Goal: Find specific page/section: Find specific page/section

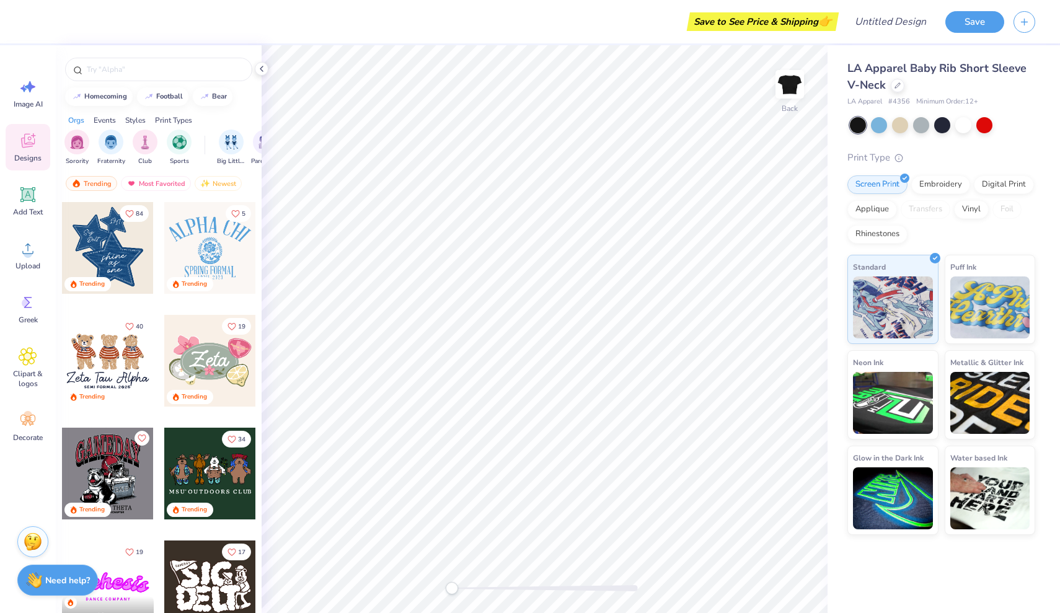
scroll to position [521, 0]
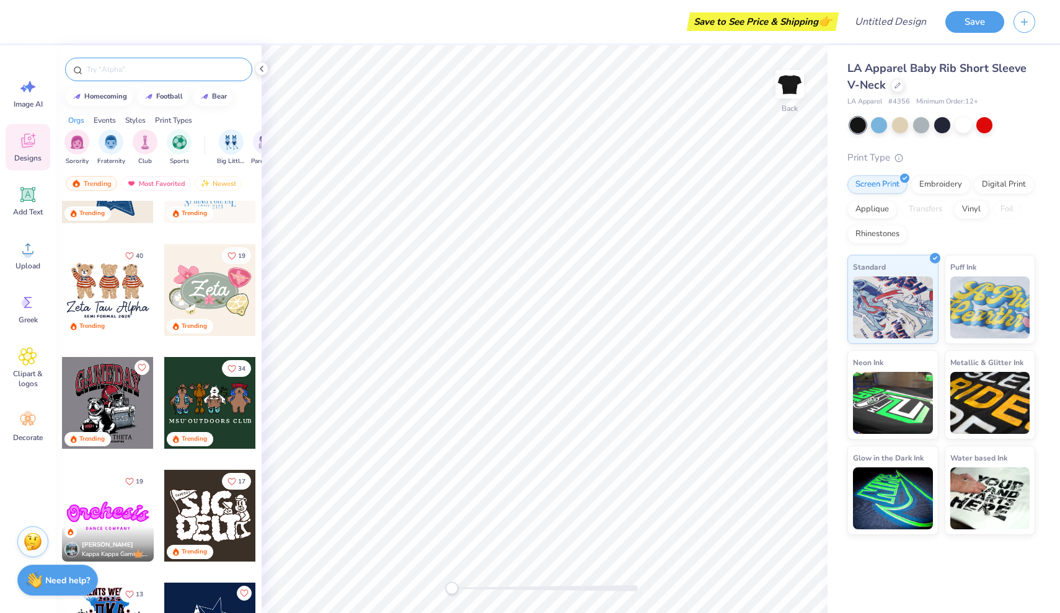
click at [145, 76] on div at bounding box center [158, 70] width 187 height 24
click at [138, 70] on input "text" at bounding box center [165, 69] width 159 height 12
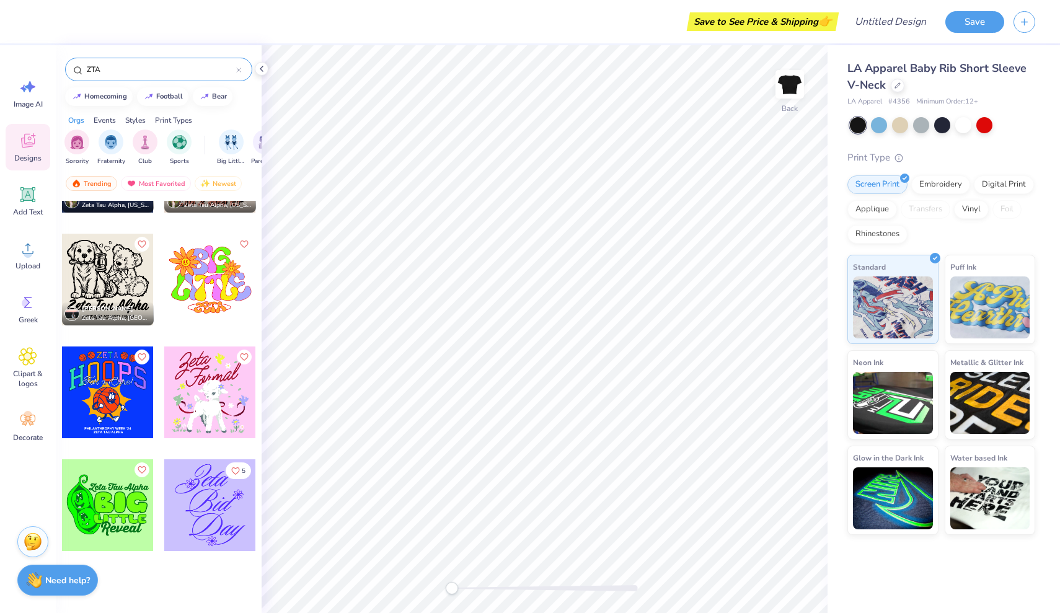
scroll to position [9153, 0]
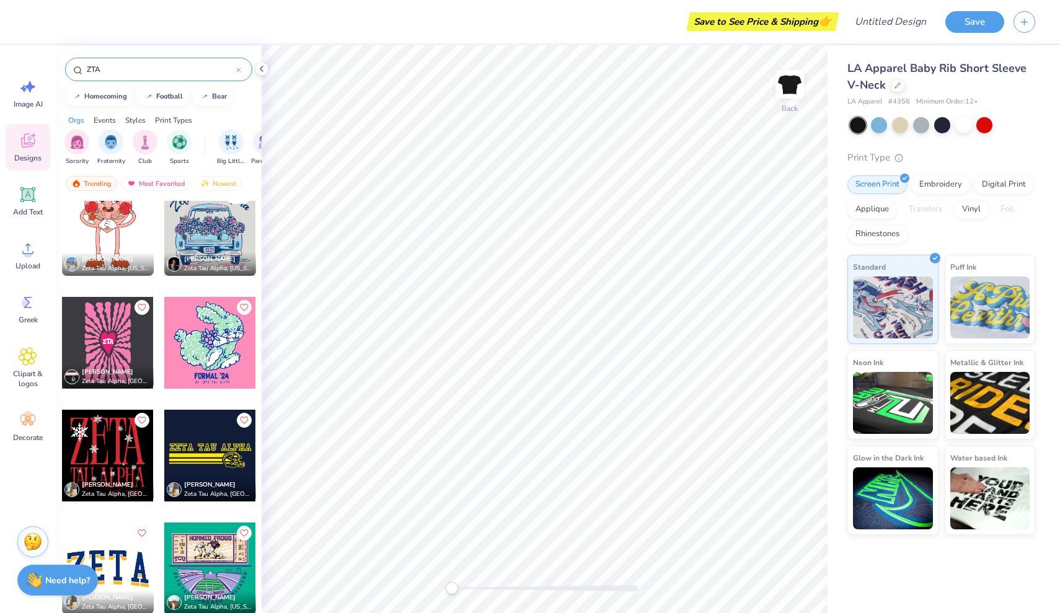
click at [134, 119] on div "Styles" at bounding box center [135, 120] width 20 height 11
click at [108, 118] on div "Events" at bounding box center [105, 120] width 22 height 11
click at [147, 184] on div "Most Favorited" at bounding box center [156, 183] width 70 height 15
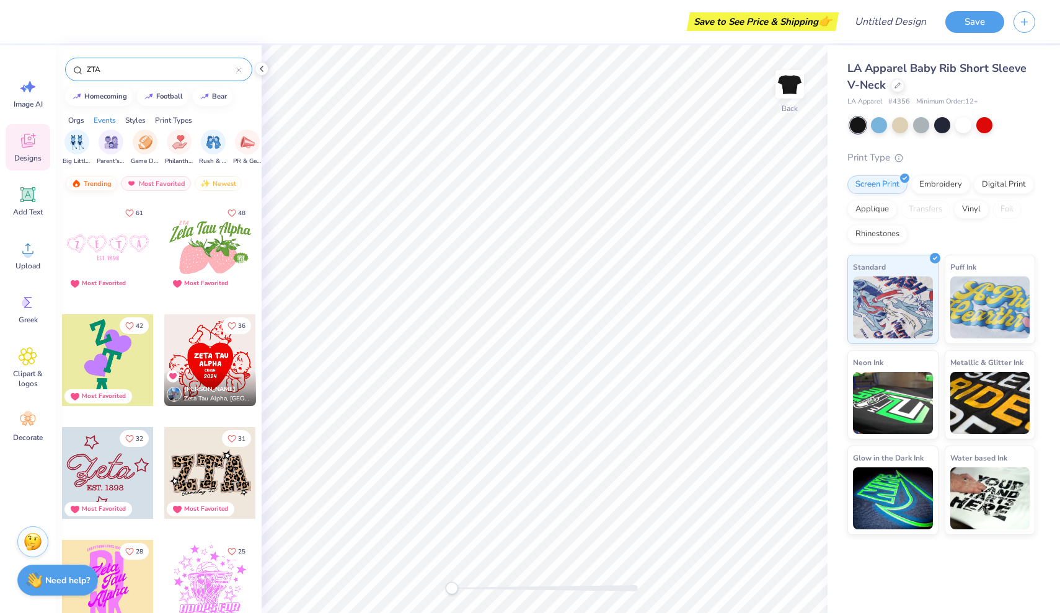
click at [103, 184] on div "Trending" at bounding box center [91, 183] width 51 height 15
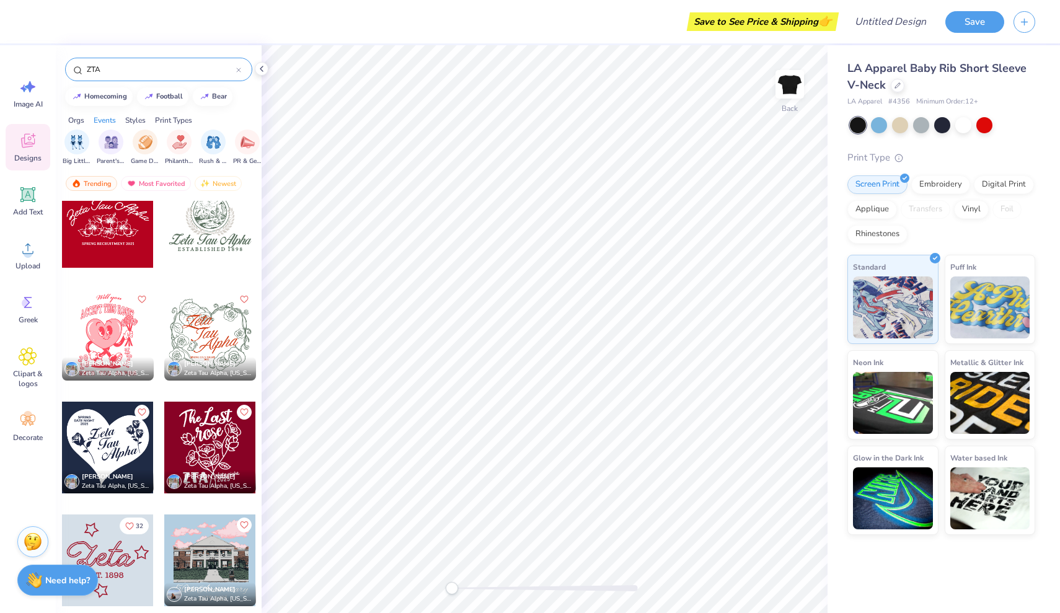
scroll to position [2848, 0]
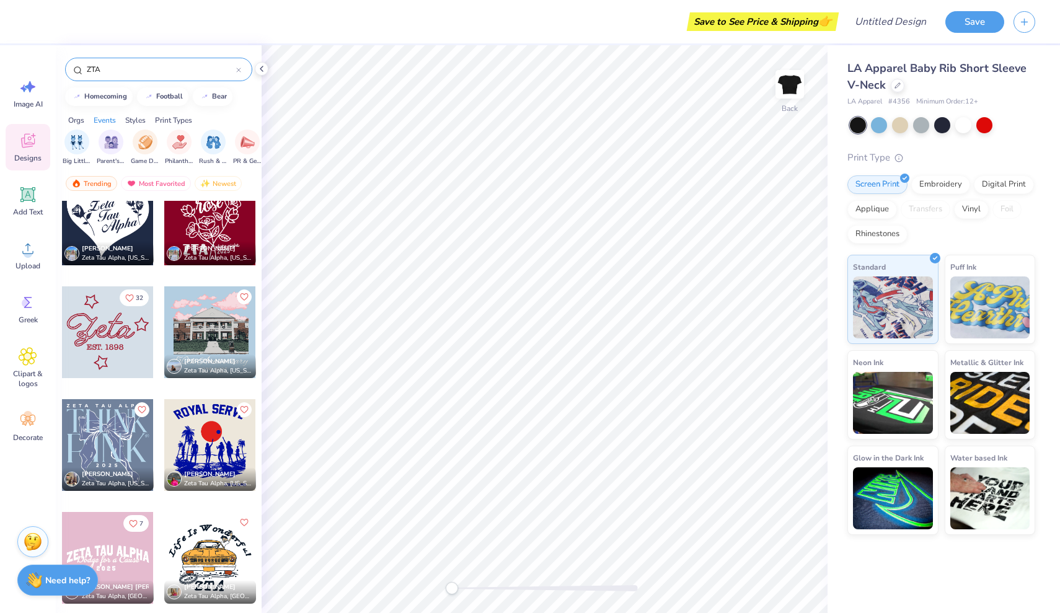
click at [163, 67] on input "ZTA" at bounding box center [161, 69] width 151 height 12
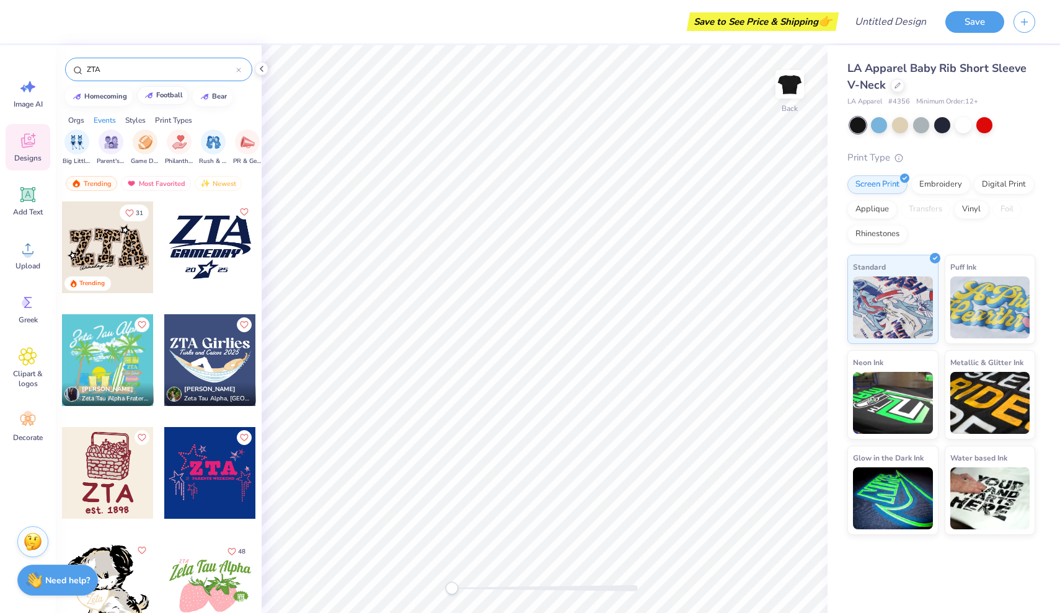
click at [162, 94] on div "football" at bounding box center [169, 95] width 27 height 7
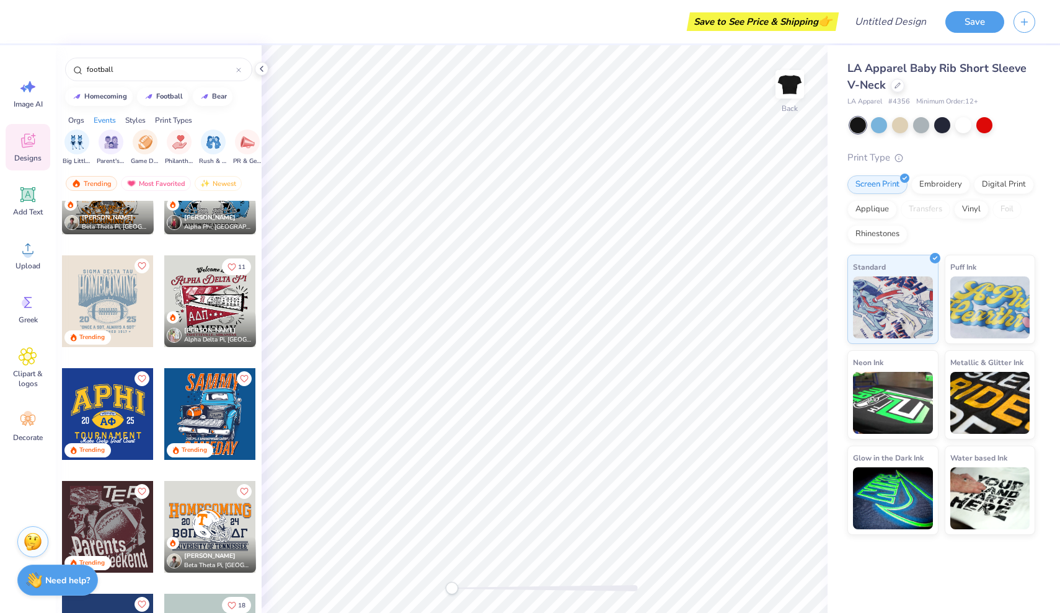
scroll to position [632, 0]
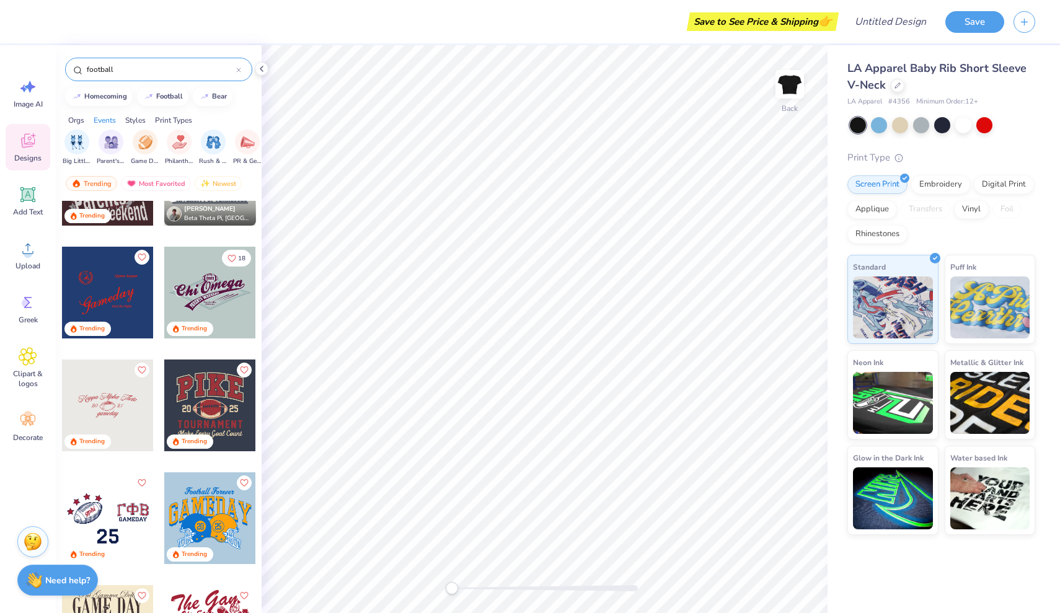
click at [156, 68] on input "football" at bounding box center [161, 69] width 151 height 12
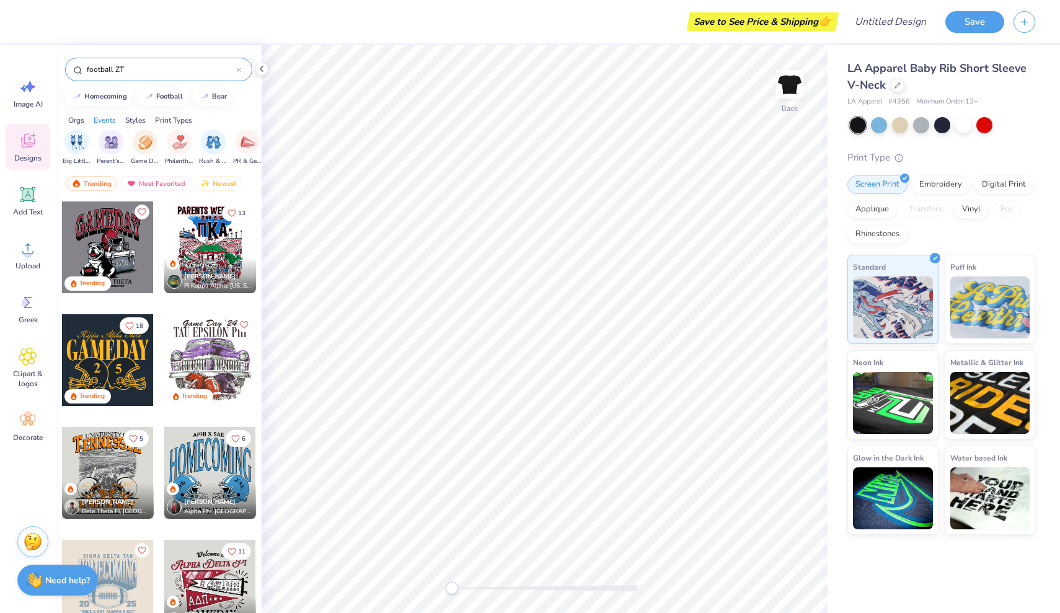
type input "football ZTA"
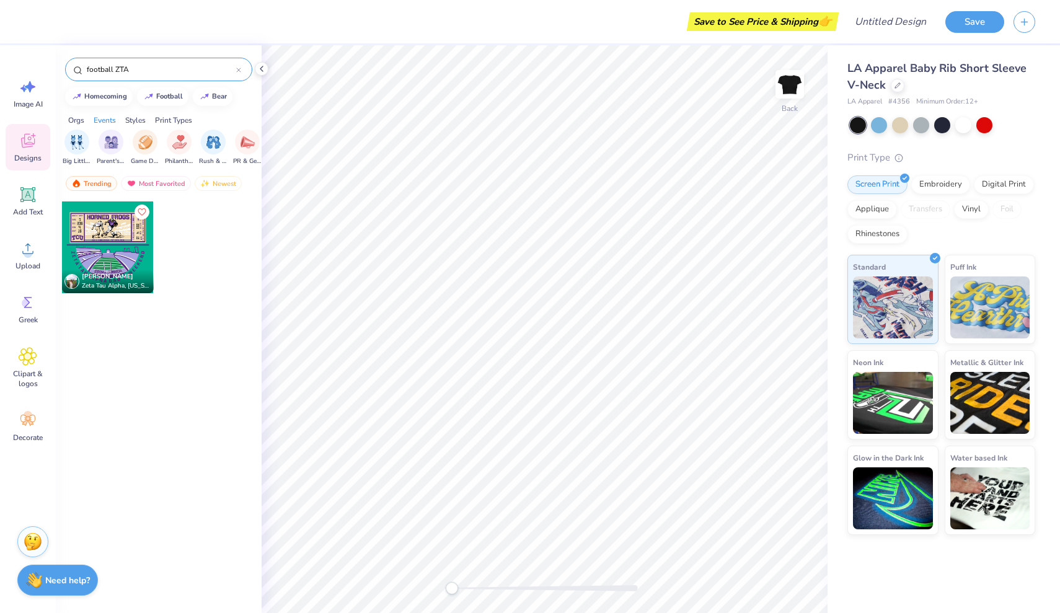
click at [239, 72] on icon at bounding box center [238, 70] width 5 height 5
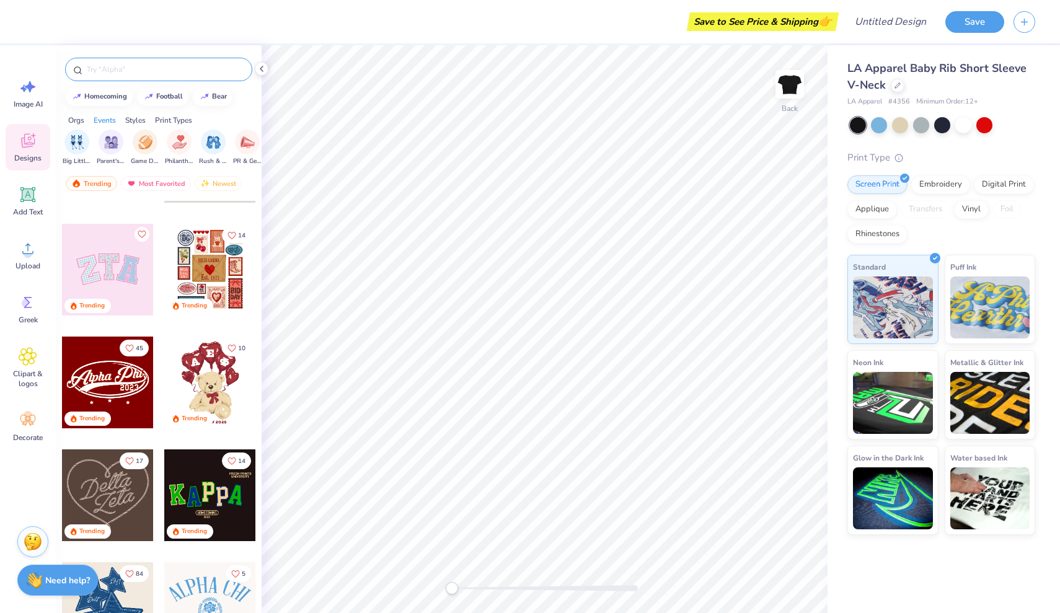
scroll to position [124, 0]
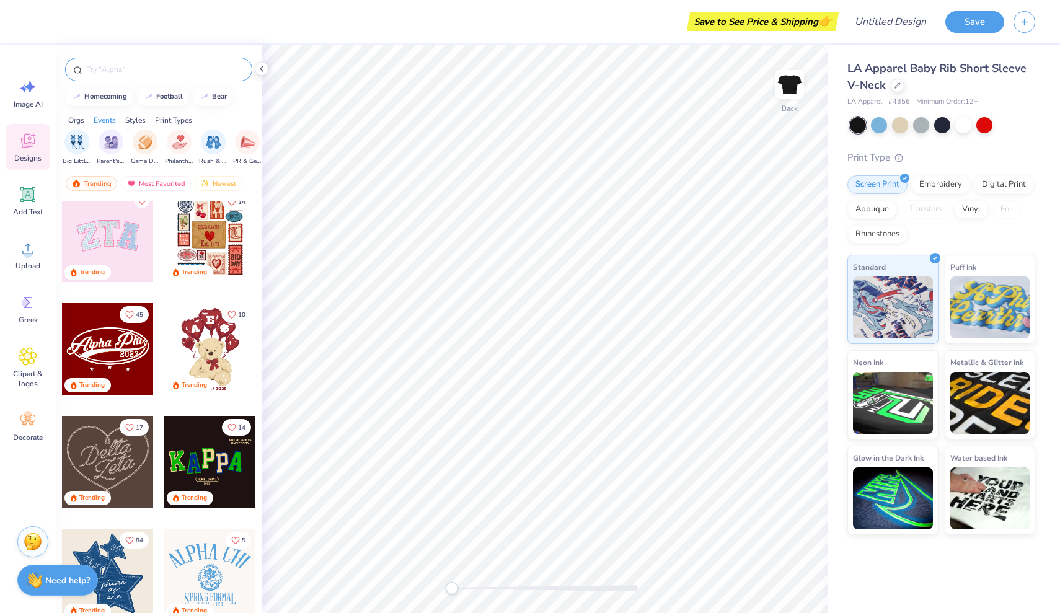
click at [100, 351] on div at bounding box center [108, 349] width 92 height 92
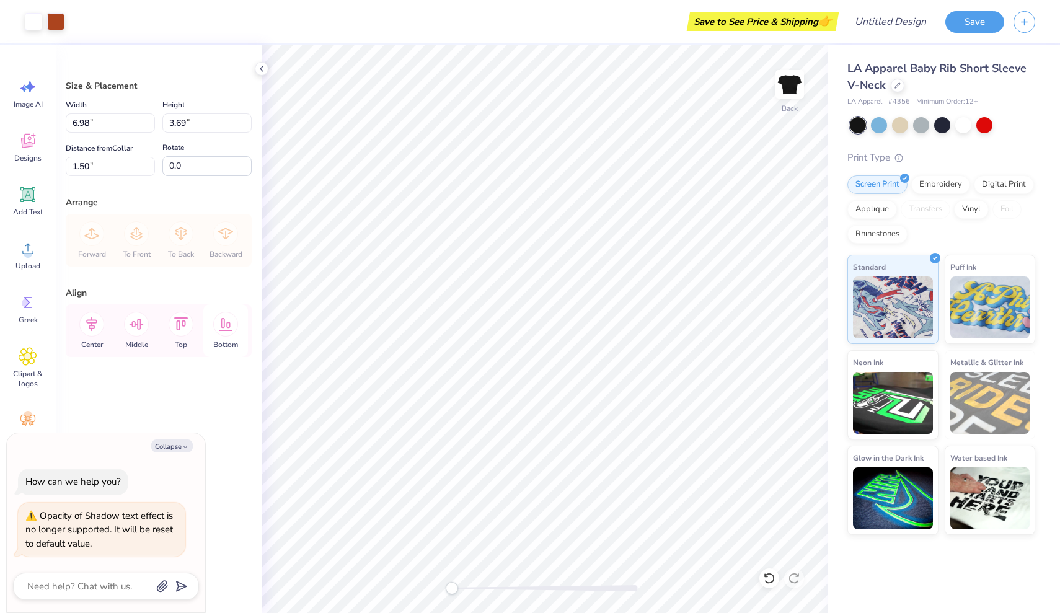
type textarea "x"
